Goal: Communication & Community: Answer question/provide support

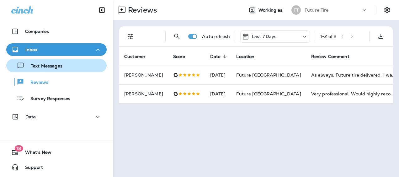
click at [58, 62] on div "Text Messages" at bounding box center [36, 65] width 54 height 9
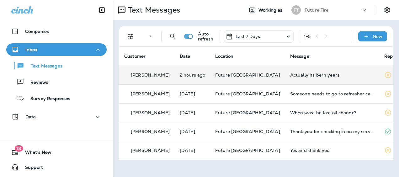
click at [296, 72] on td "Actually its bern years" at bounding box center [332, 75] width 94 height 19
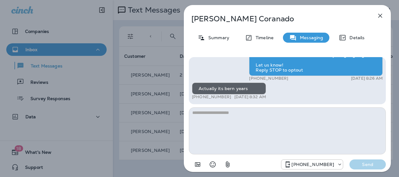
scroll to position [-62, 0]
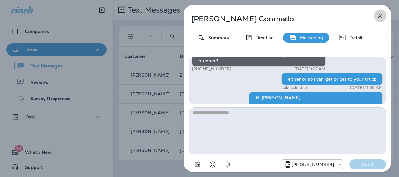
click at [379, 14] on icon "button" at bounding box center [381, 16] width 8 height 8
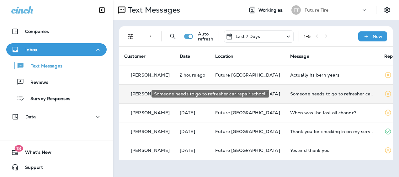
click at [290, 93] on div "Someone needs to go to refresher car repair school." at bounding box center [332, 93] width 84 height 5
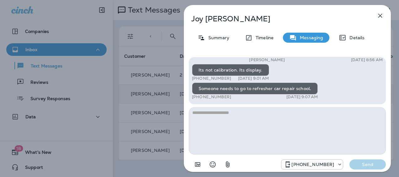
scroll to position [-121, 0]
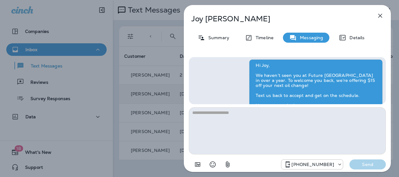
click at [160, 65] on div "[PERSON_NAME] Summary Timeline Messaging Details Hi [PERSON_NAME], We haven’t s…" at bounding box center [199, 88] width 399 height 177
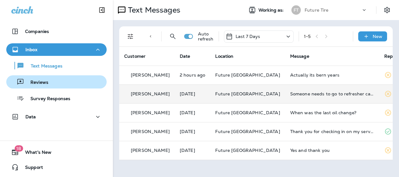
click at [54, 81] on div "Reviews" at bounding box center [56, 81] width 95 height 9
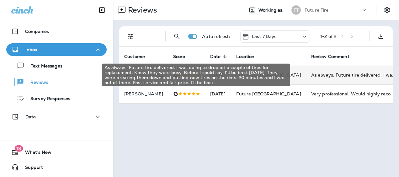
click at [311, 74] on div "As always, Future tire delivered. I was going to drop off a couple of tires for…" at bounding box center [353, 75] width 84 height 6
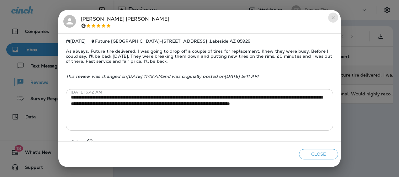
click at [333, 17] on icon "close" at bounding box center [333, 17] width 5 height 5
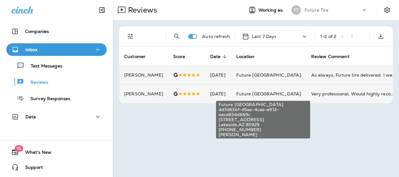
click at [254, 92] on span "Future [GEOGRAPHIC_DATA]" at bounding box center [268, 94] width 65 height 6
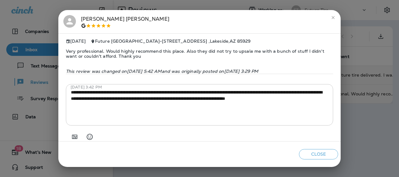
click at [333, 17] on icon "close" at bounding box center [333, 17] width 3 height 3
